Goal: Task Accomplishment & Management: Manage account settings

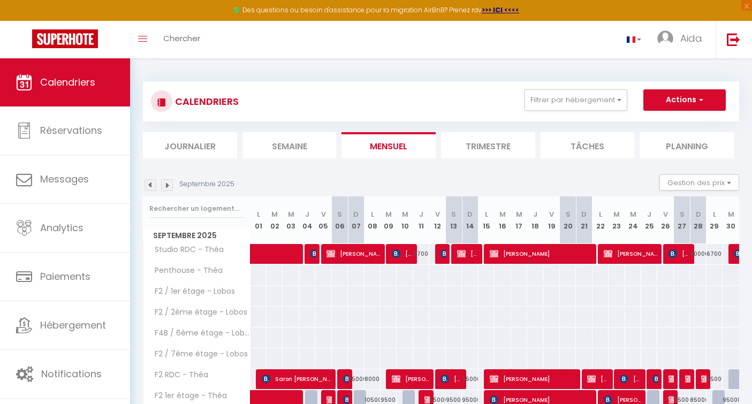
scroll to position [153, 0]
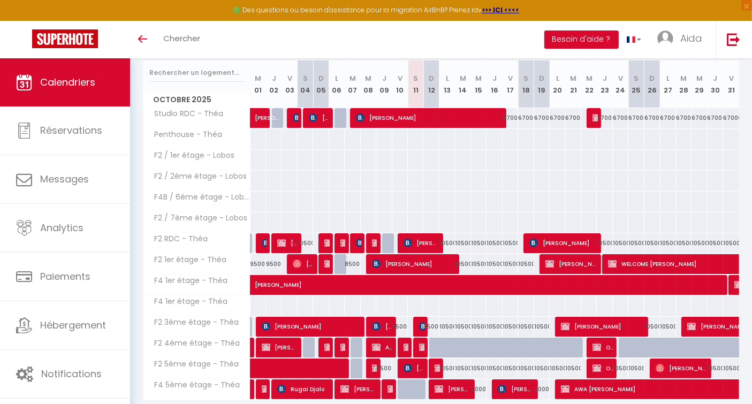
scroll to position [174, 0]
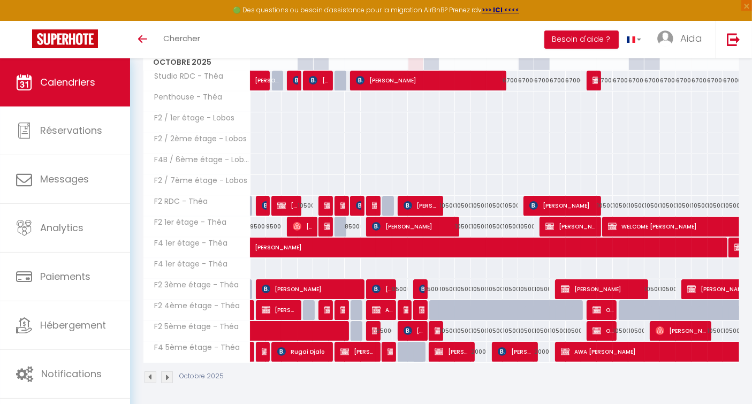
click at [62, 339] on link "Hébergement" at bounding box center [65, 326] width 130 height 48
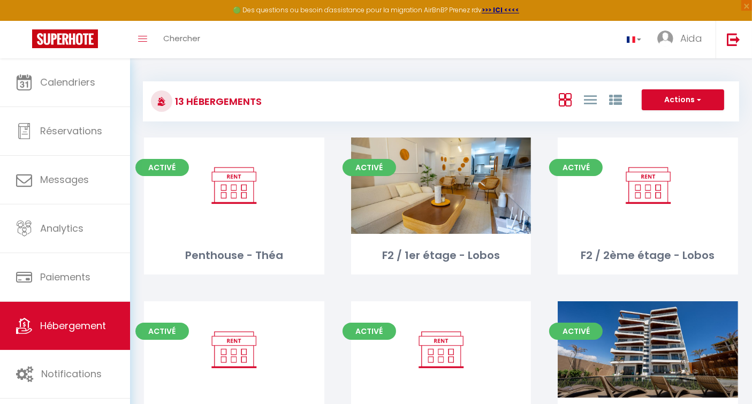
click at [650, 214] on div "Editer" at bounding box center [648, 186] width 180 height 96
click at [648, 214] on div "Editer" at bounding box center [648, 186] width 180 height 96
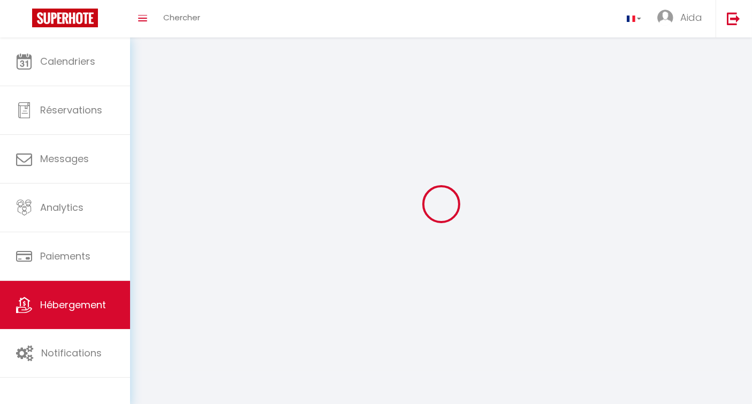
select select "28"
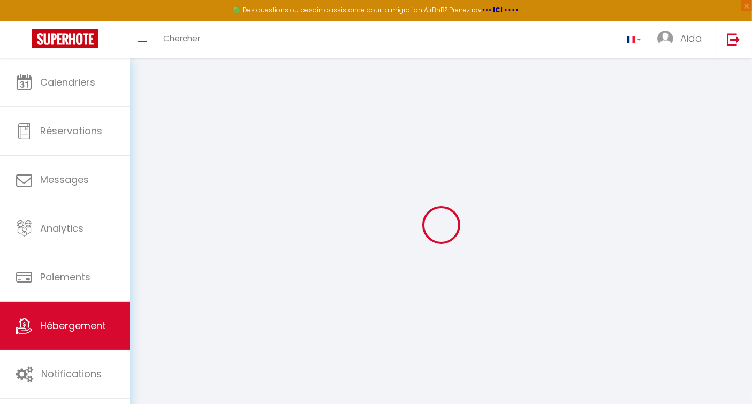
select select
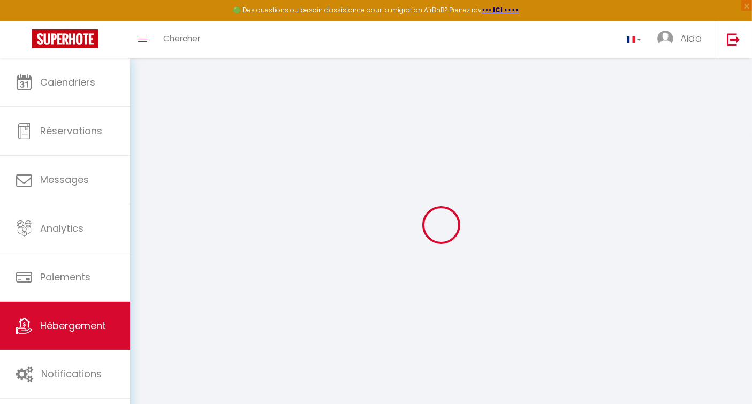
select select
checkbox input "false"
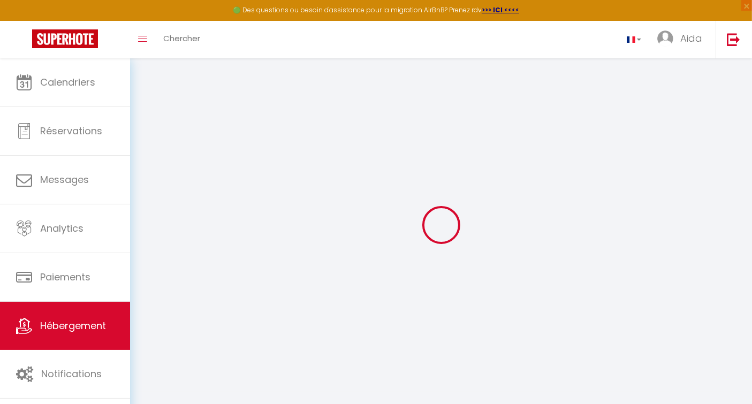
select select
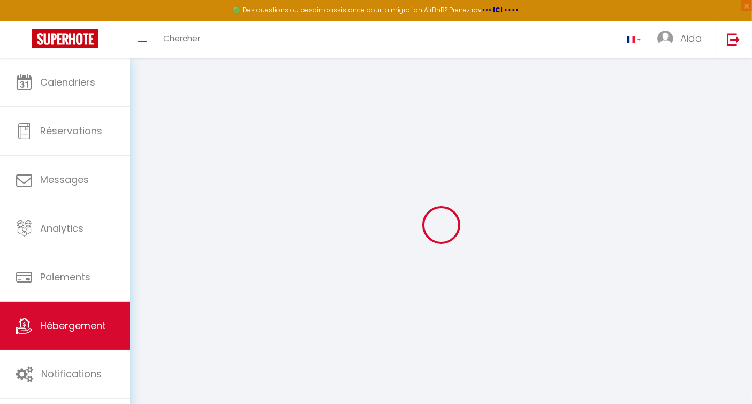
select select
checkbox input "false"
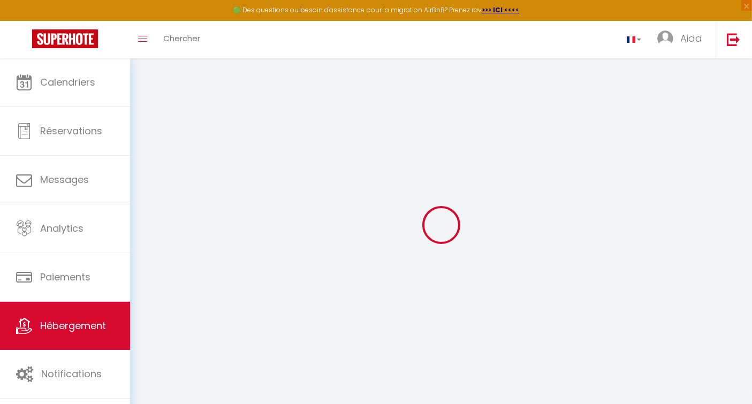
checkbox input "false"
select select
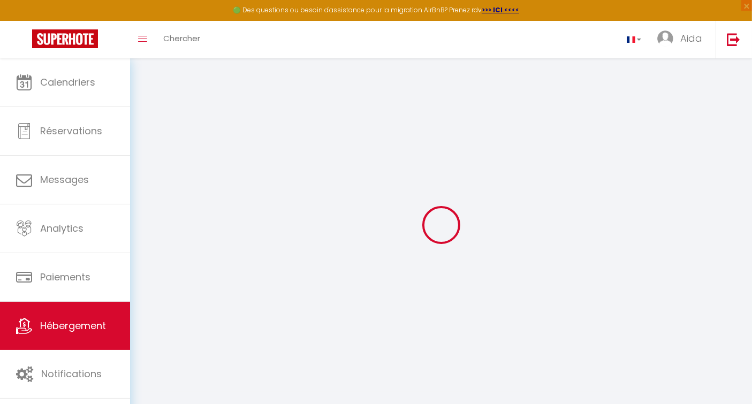
select select
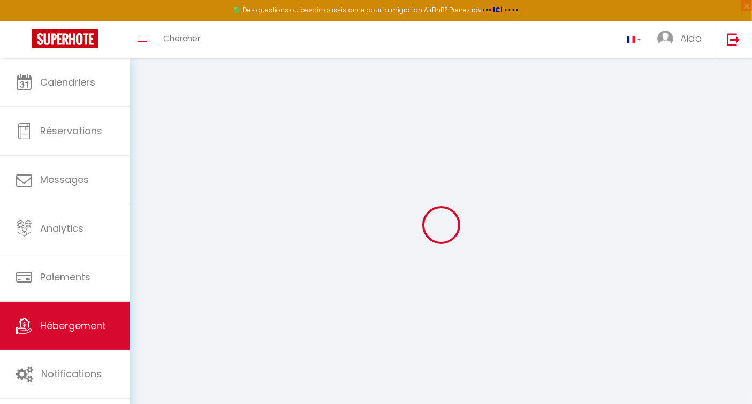
checkbox input "false"
select select
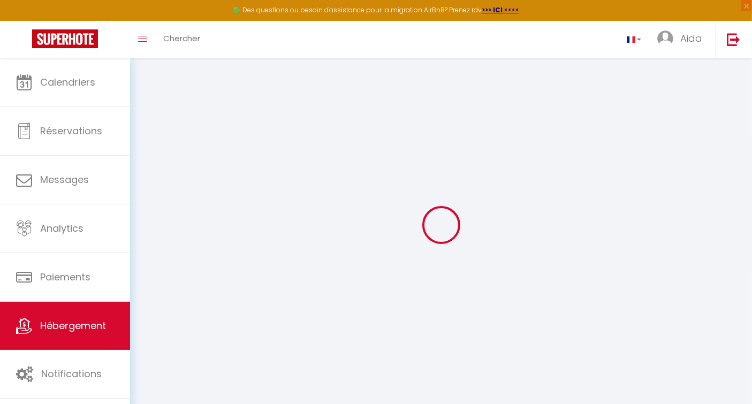
select select
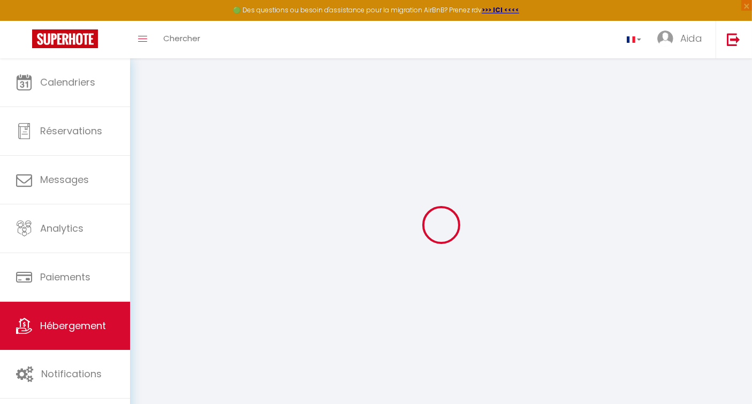
select select
checkbox input "false"
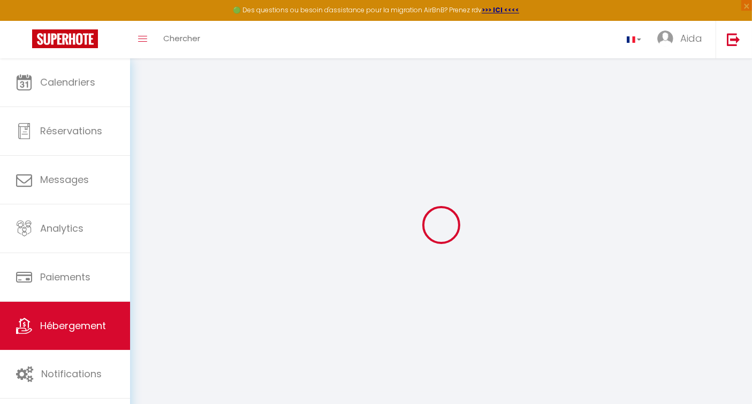
checkbox input "false"
select select
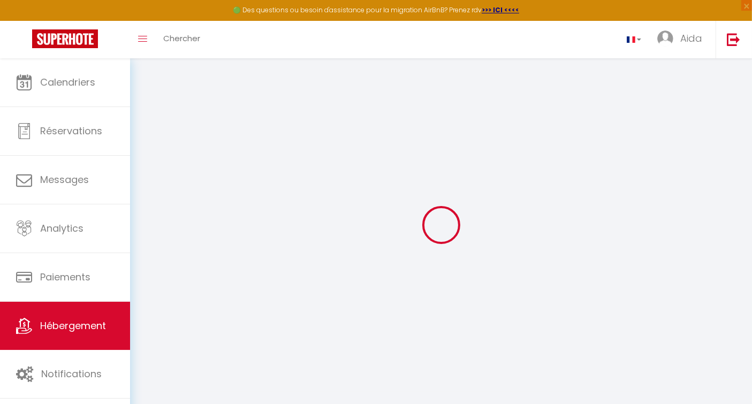
select select
checkbox input "false"
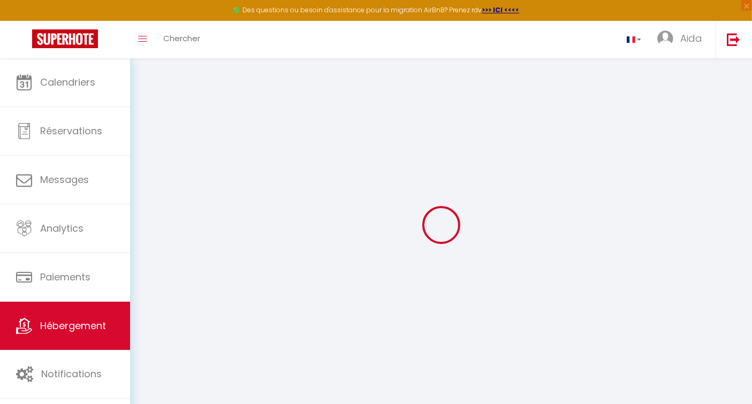
checkbox input "false"
select select
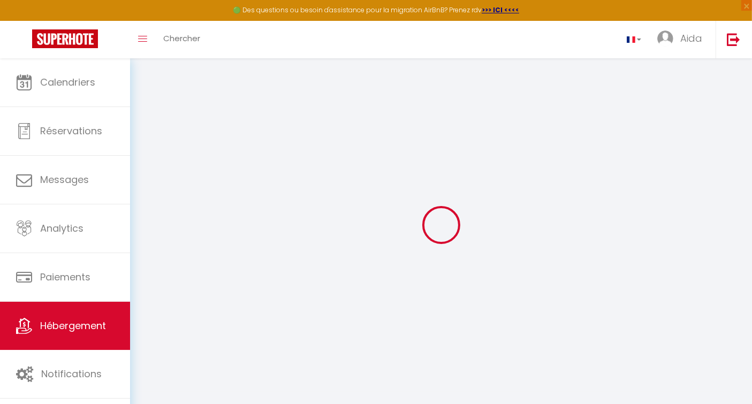
type input "F2 / 2ème étage - Lobos"
select select
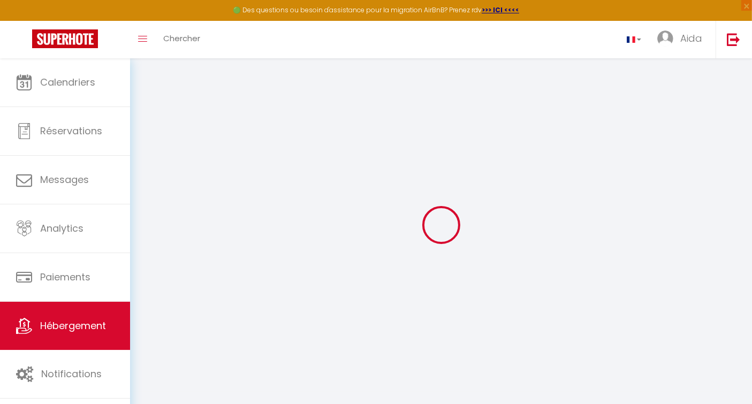
select select
type input "Lobos"
type input "25000"
type input "[GEOGRAPHIC_DATA]"
type input "[EMAIL_ADDRESS][PERSON_NAME][DOMAIN_NAME]"
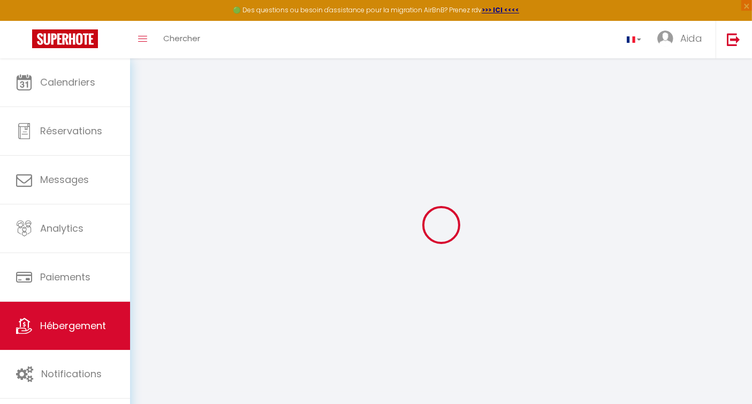
select select
checkbox input "false"
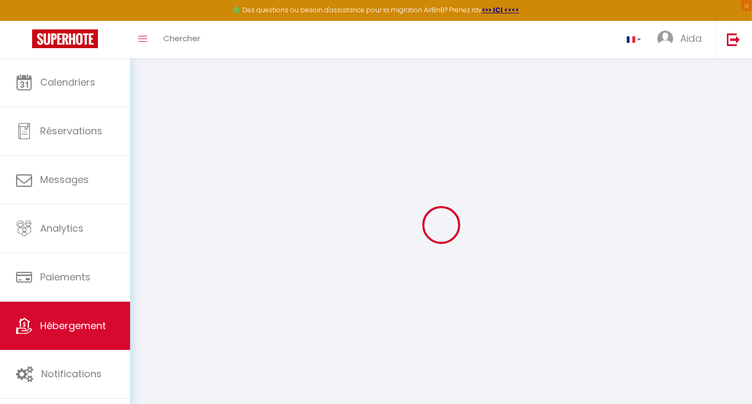
select select "89"
select select
type input "0"
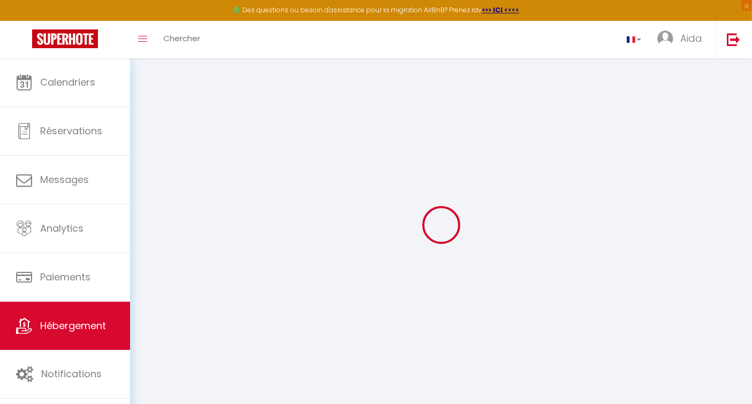
select select
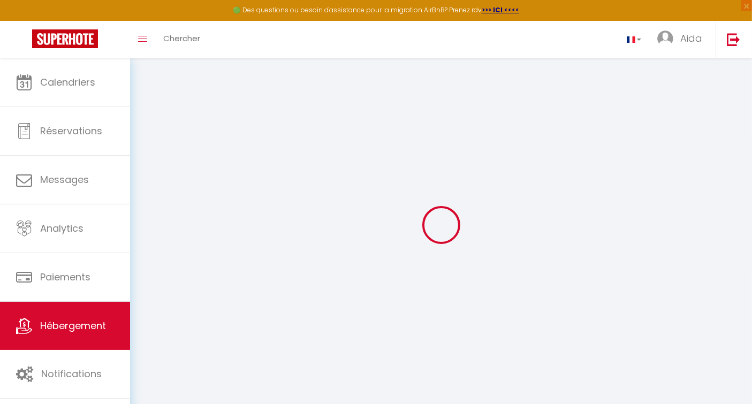
select select
checkbox input "false"
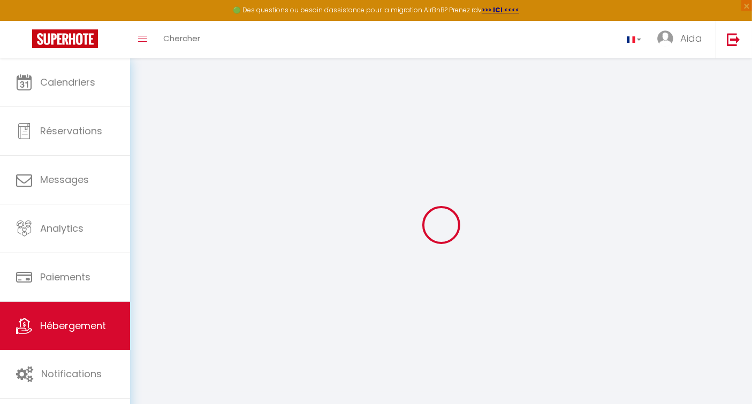
select select
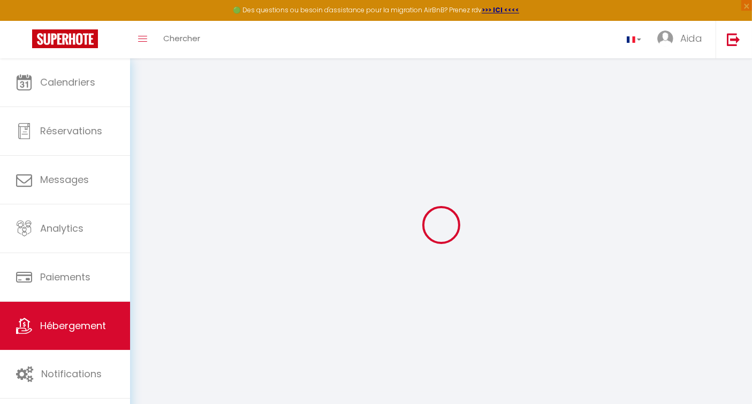
select select
checkbox input "false"
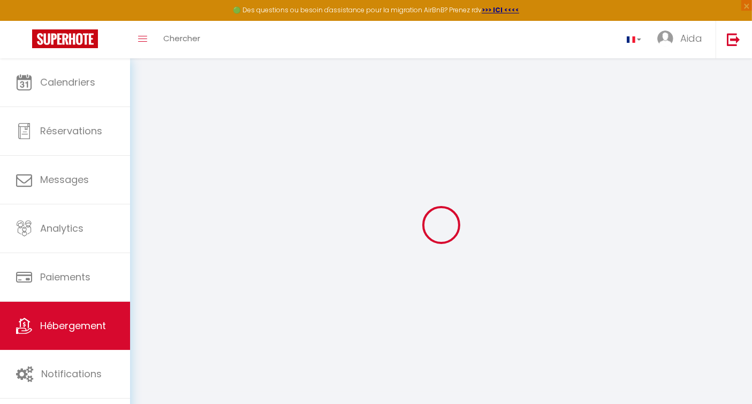
select select
checkbox input "false"
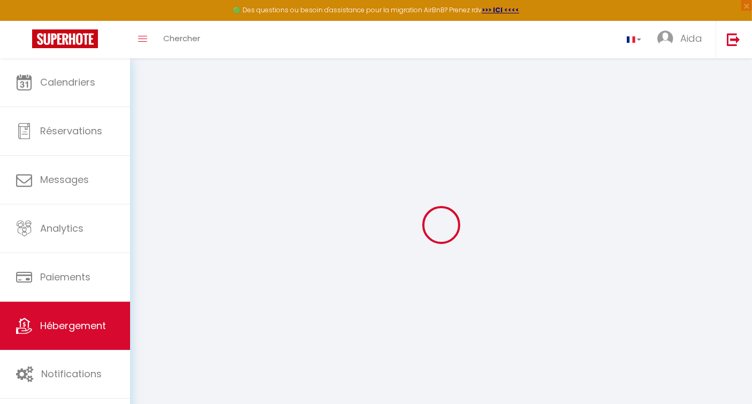
select select "15:00"
select select "23:45"
select select "11:00"
select select "30"
select select "120"
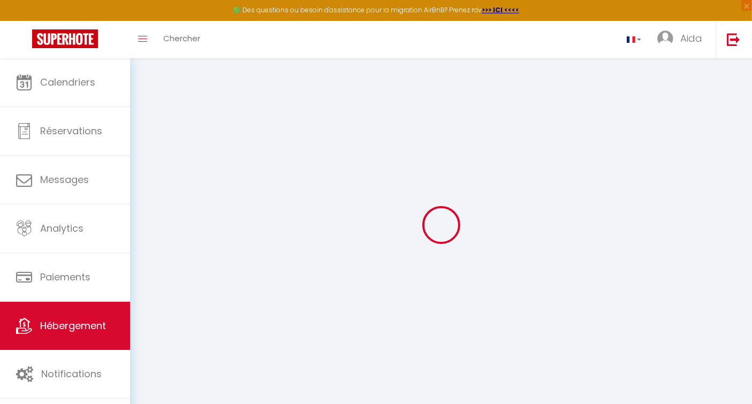
select select
checkbox input "false"
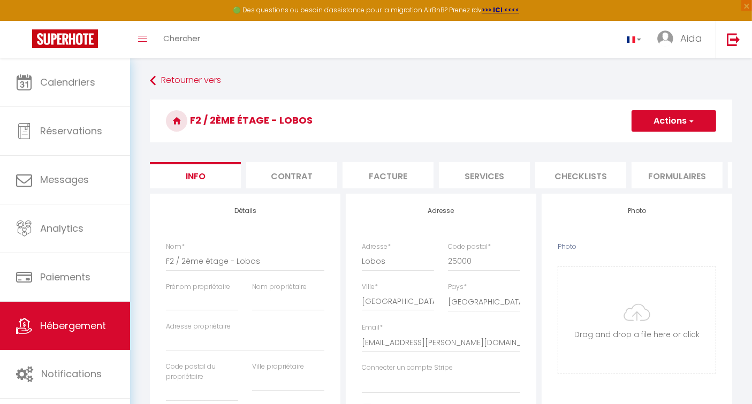
select select
checkbox input "false"
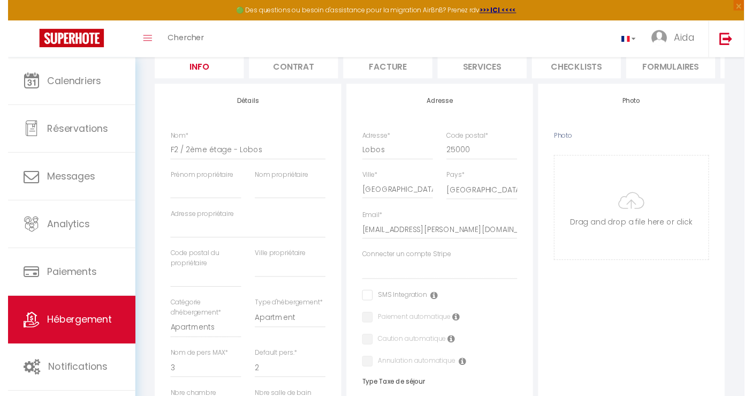
scroll to position [111, 0]
